Goal: Transaction & Acquisition: Subscribe to service/newsletter

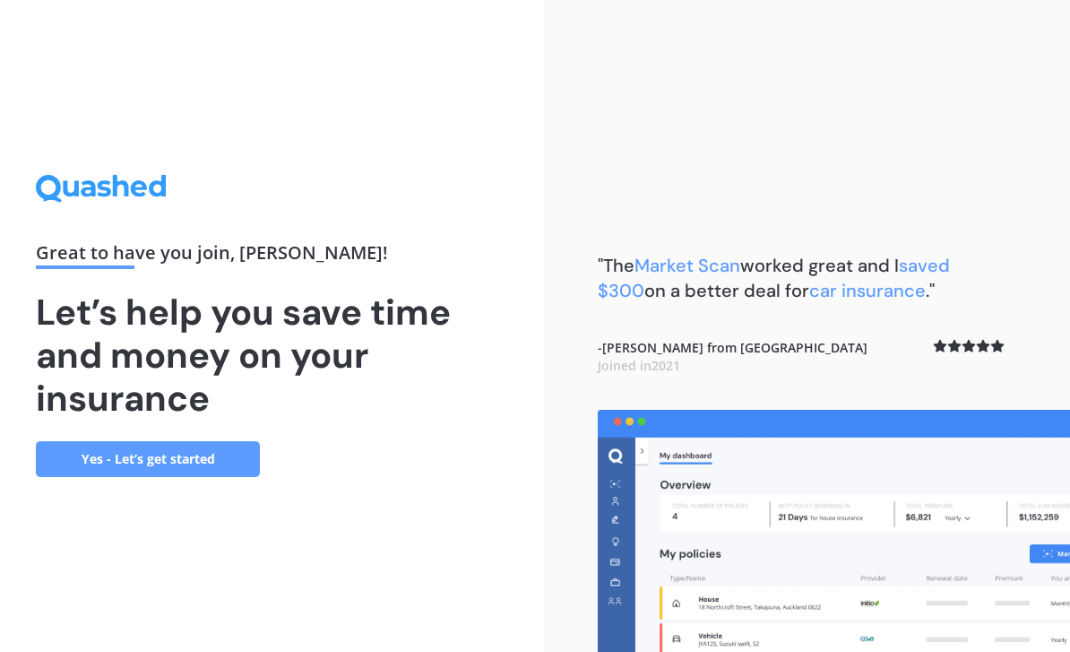
click at [107, 477] on link "Yes - Let’s get started" at bounding box center [148, 459] width 224 height 36
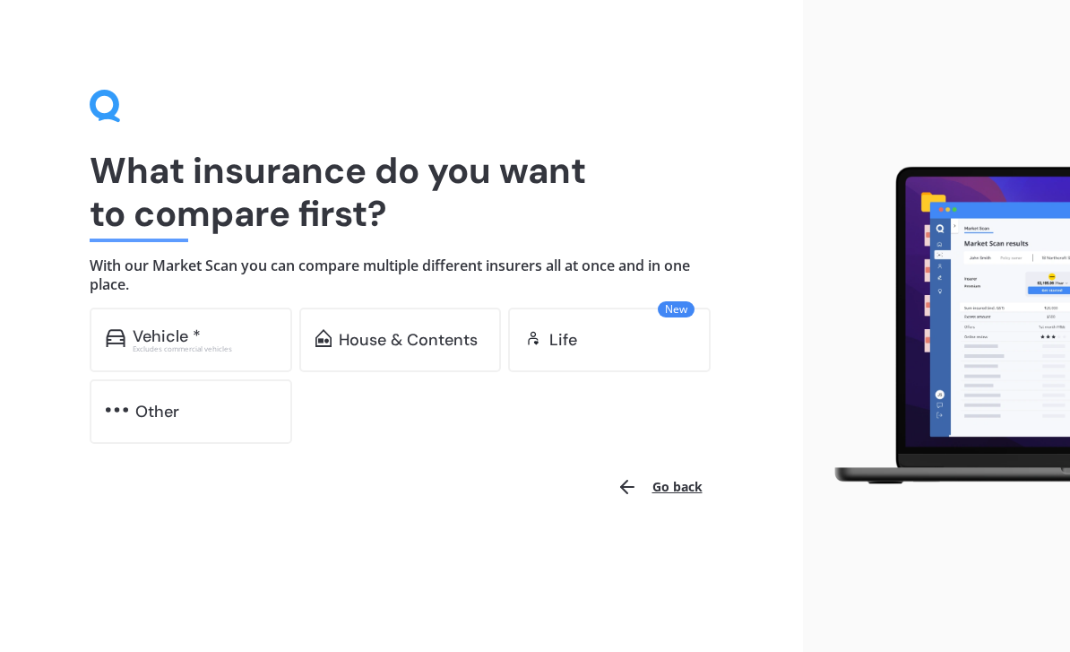
click at [227, 337] on div "Vehicle *" at bounding box center [204, 336] width 143 height 18
